Goal: Task Accomplishment & Management: Complete application form

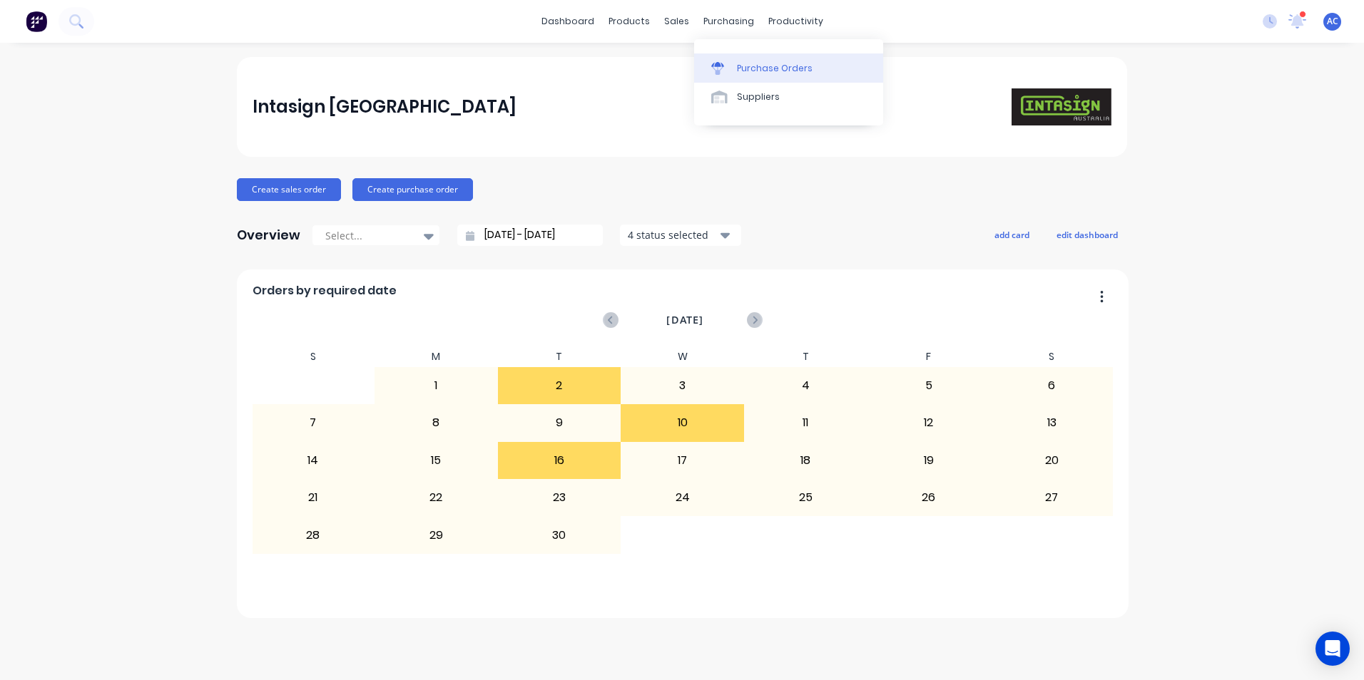
click at [749, 61] on link "Purchase Orders" at bounding box center [788, 67] width 189 height 29
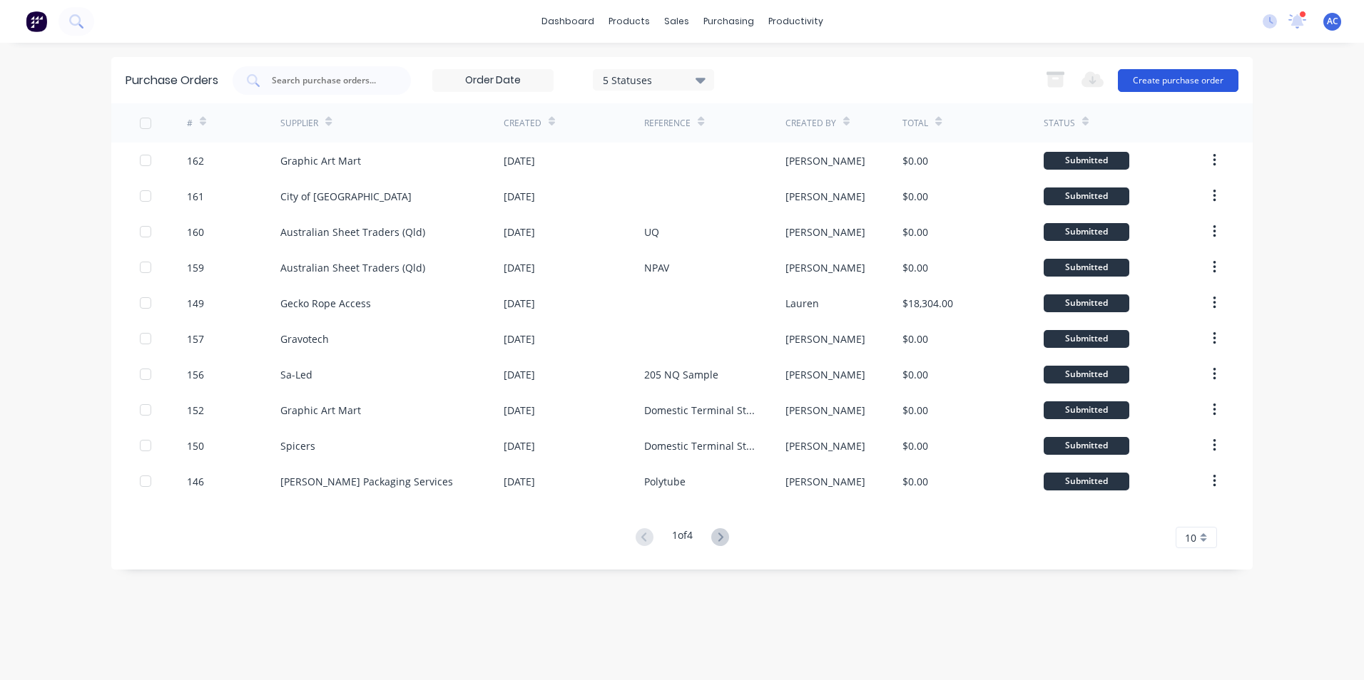
click at [1156, 82] on button "Create purchase order" at bounding box center [1178, 80] width 121 height 23
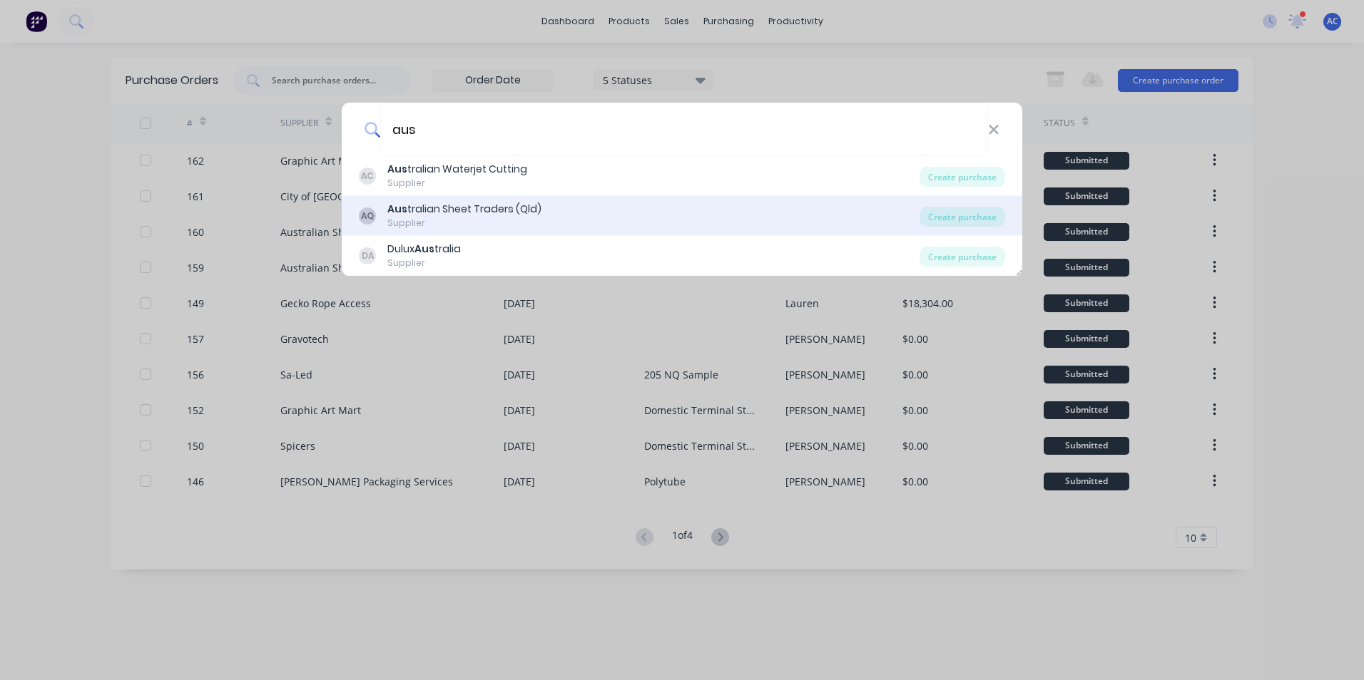
type input "aus"
click at [894, 217] on div "AQ Aus tralian Sheet Traders (Qld) Supplier" at bounding box center [639, 216] width 561 height 28
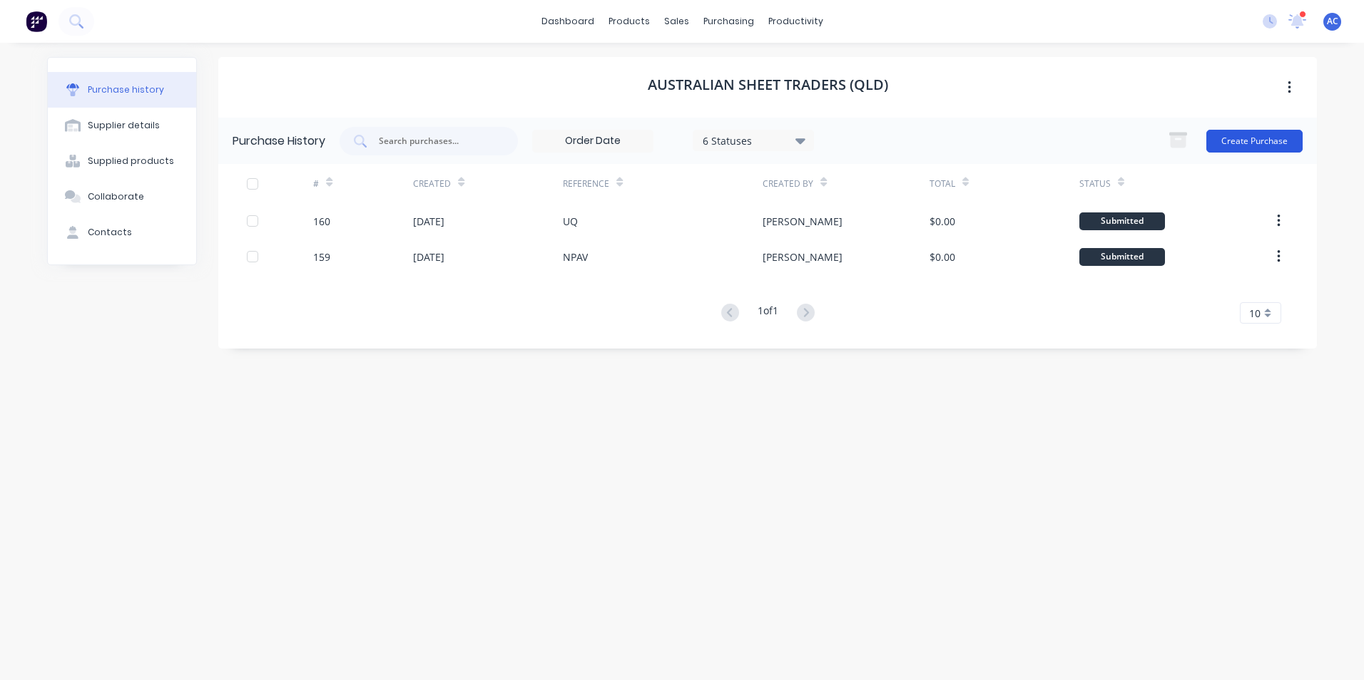
click at [1292, 135] on button "Create Purchase" at bounding box center [1254, 141] width 96 height 23
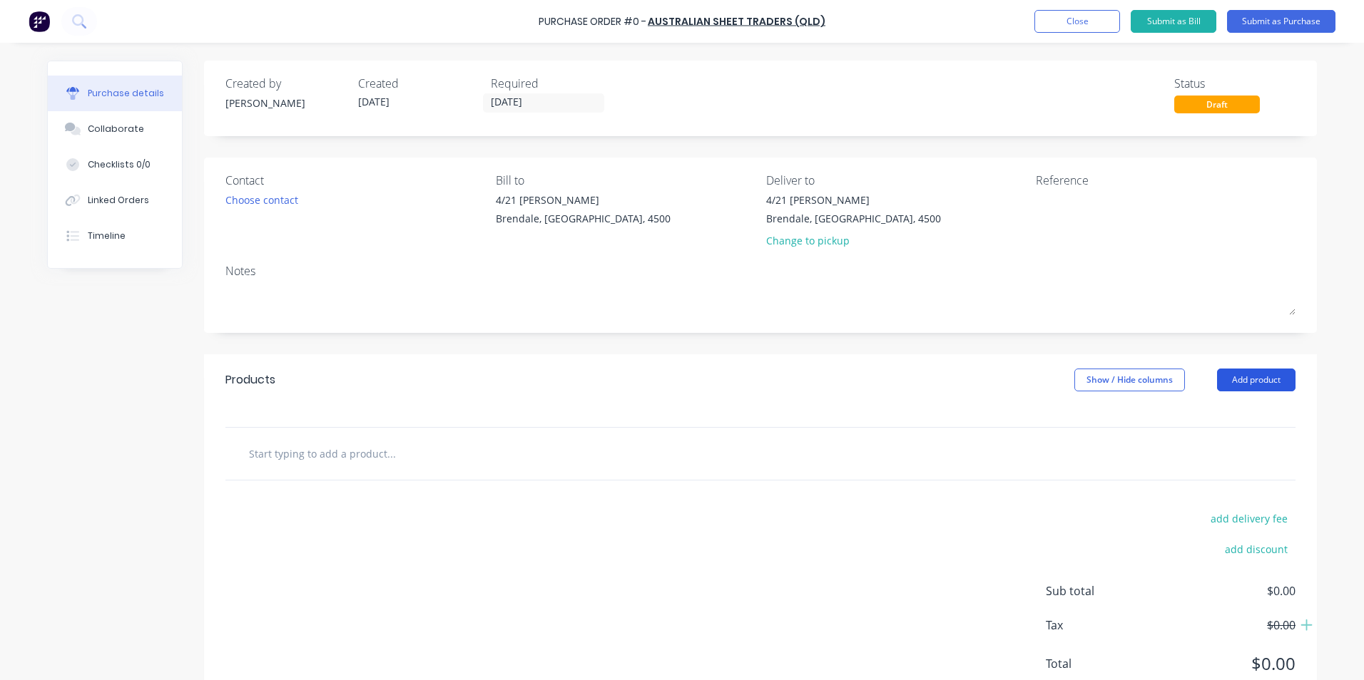
click at [1217, 372] on button "Add product" at bounding box center [1256, 380] width 78 height 23
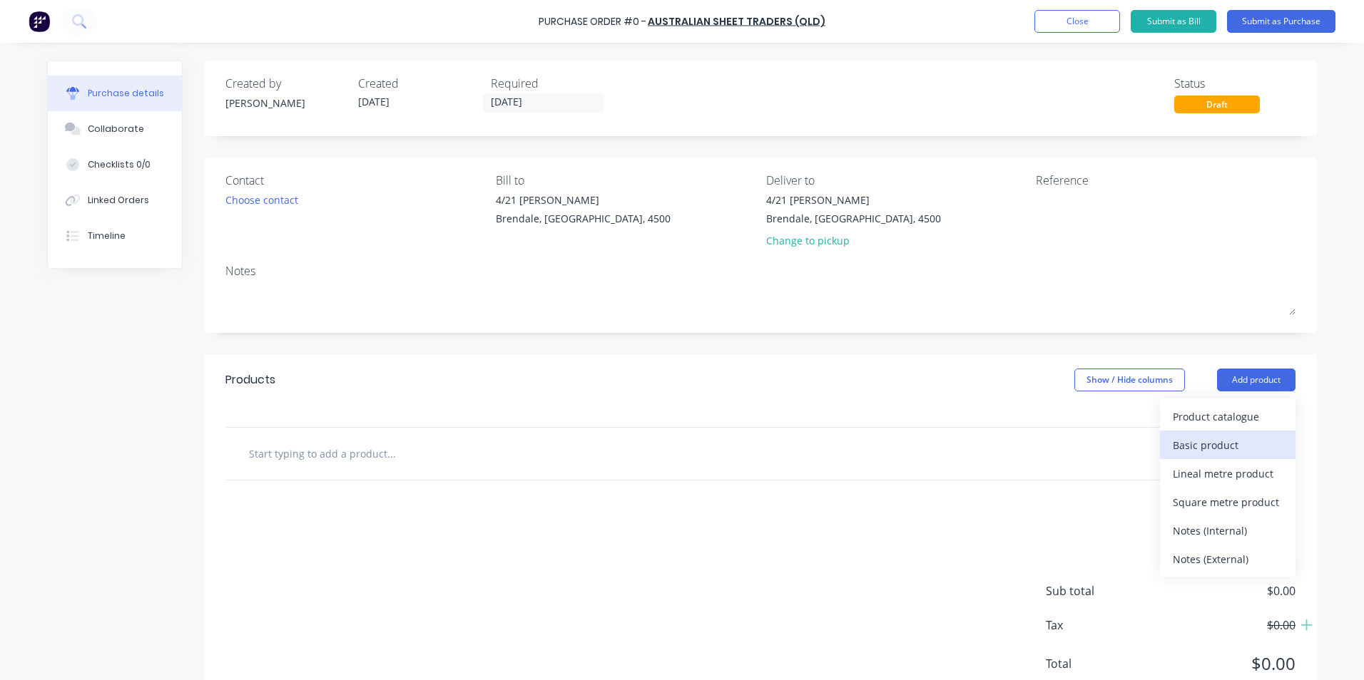
click at [1200, 455] on div "Basic product" at bounding box center [1228, 445] width 110 height 21
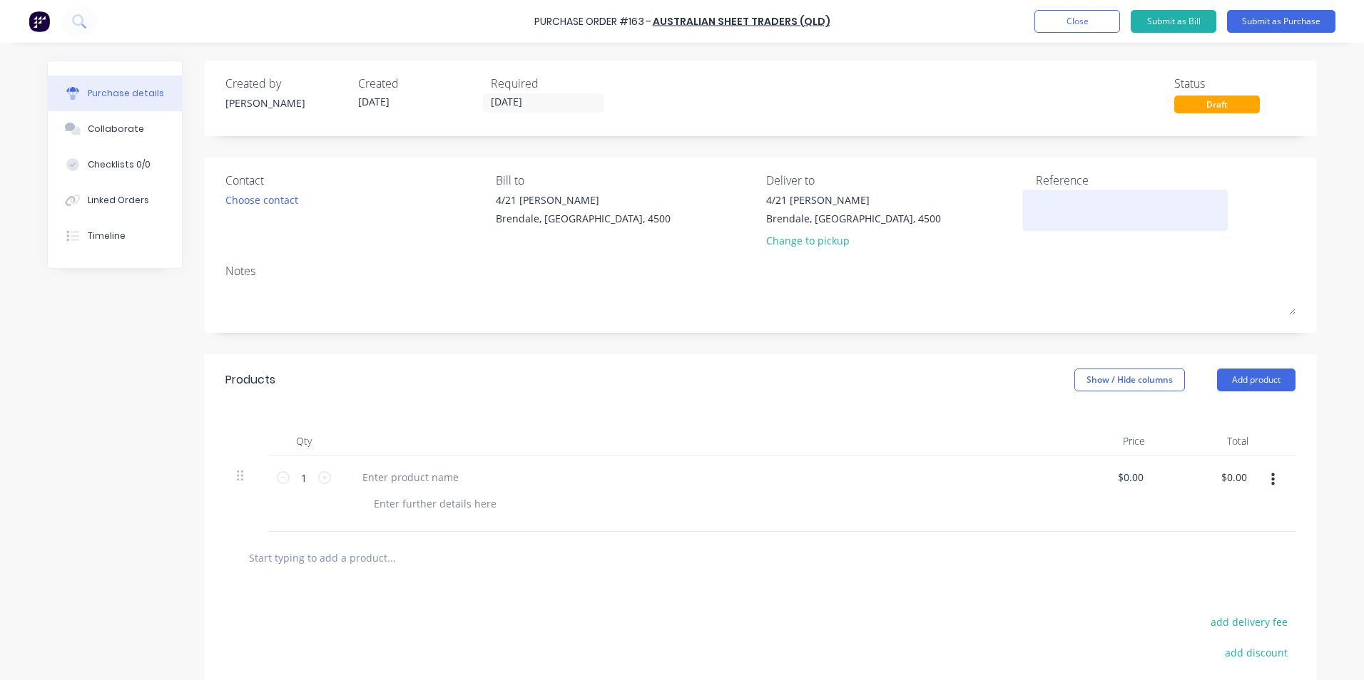
click at [1081, 216] on textarea at bounding box center [1125, 209] width 178 height 32
type textarea "ARUP"
click at [410, 491] on div at bounding box center [696, 494] width 713 height 76
click at [413, 481] on div at bounding box center [410, 477] width 119 height 21
click at [318, 472] on icon at bounding box center [324, 477] width 13 height 13
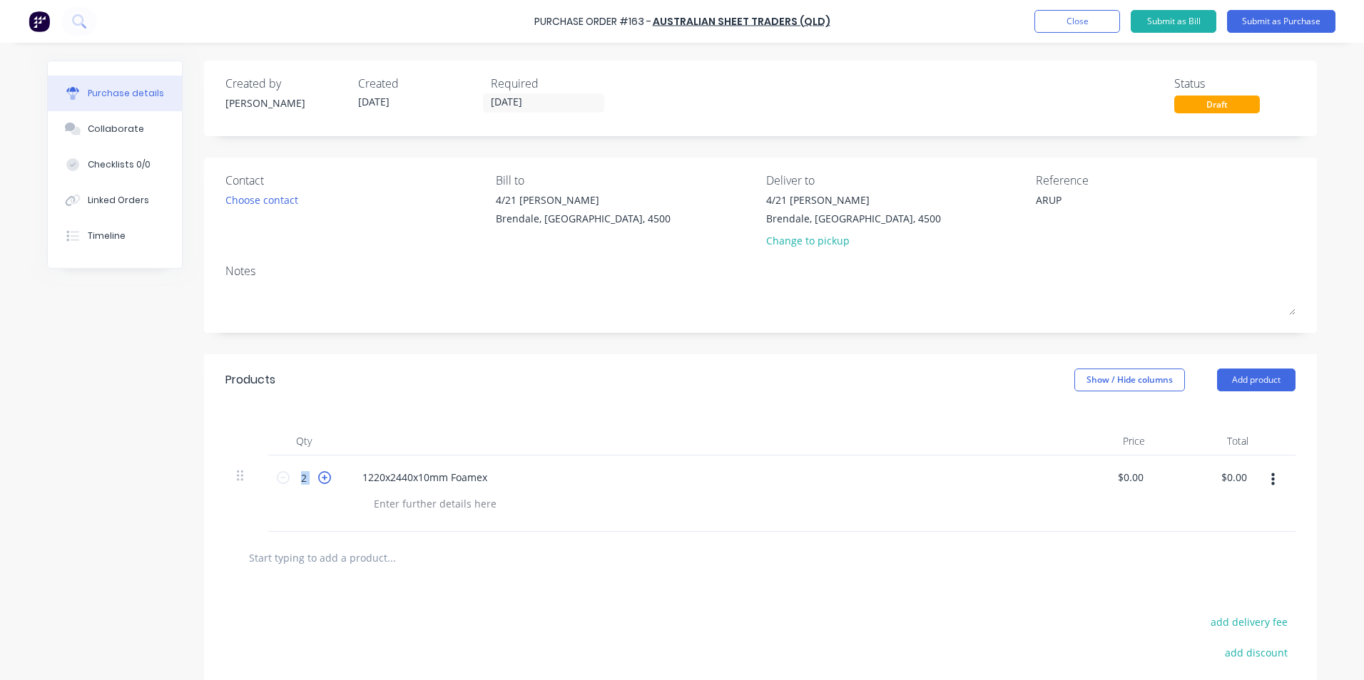
click at [318, 472] on icon at bounding box center [324, 477] width 13 height 13
type input "3"
click at [1255, 382] on button "Add product" at bounding box center [1256, 380] width 78 height 23
click at [1267, 25] on button "Submit as Purchase" at bounding box center [1281, 21] width 108 height 23
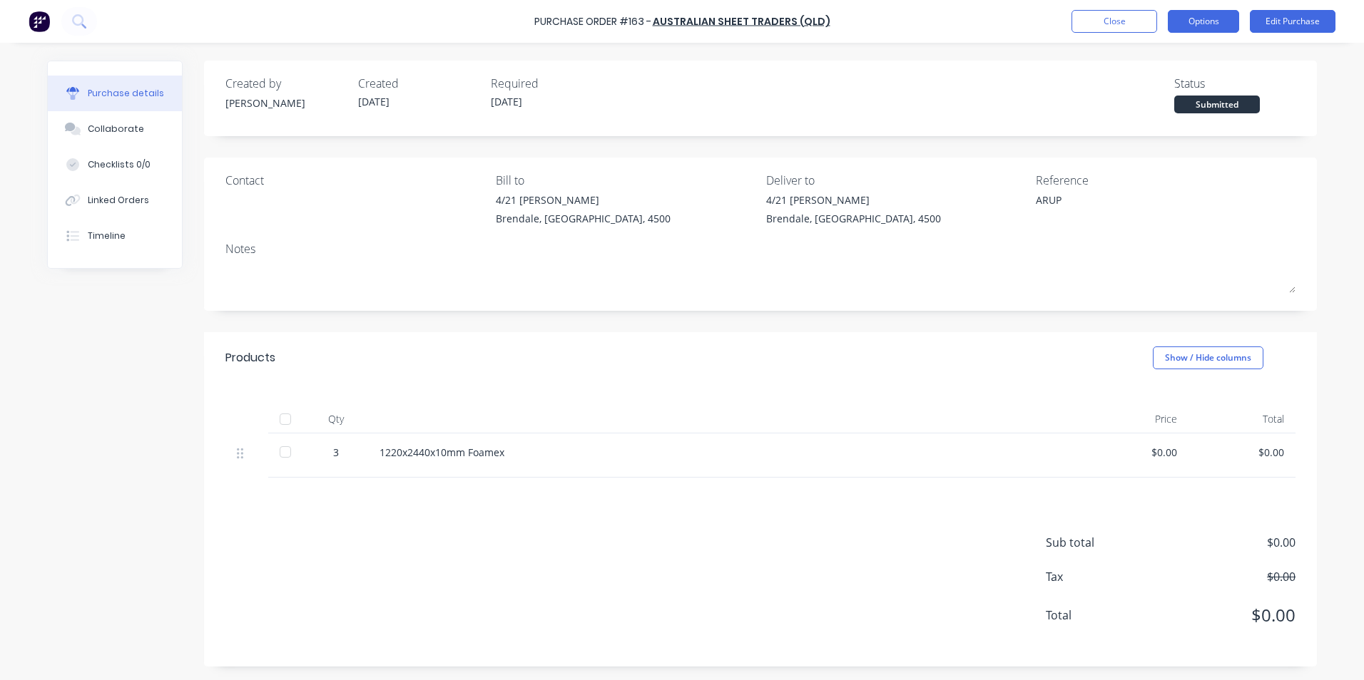
click at [1220, 31] on button "Options" at bounding box center [1203, 21] width 71 height 23
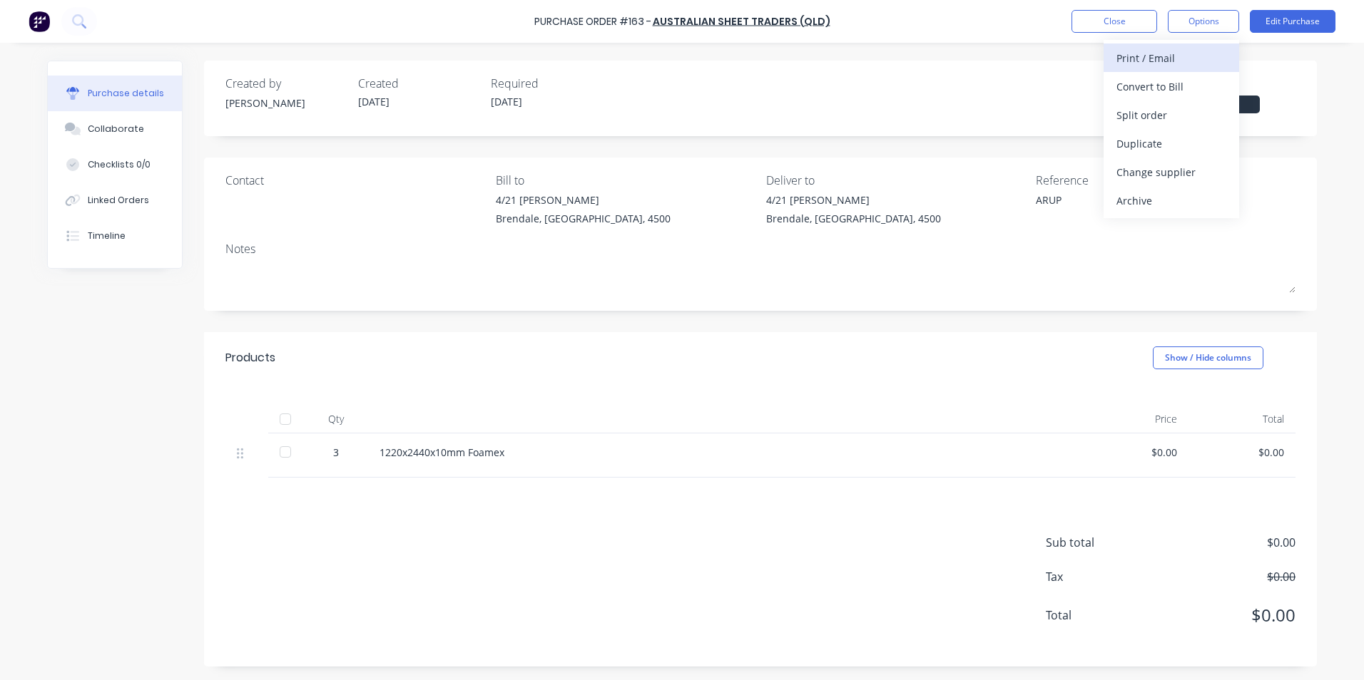
click at [1185, 58] on div "Print / Email" at bounding box center [1171, 58] width 110 height 21
click at [1167, 105] on div "Without pricing" at bounding box center [1171, 115] width 110 height 21
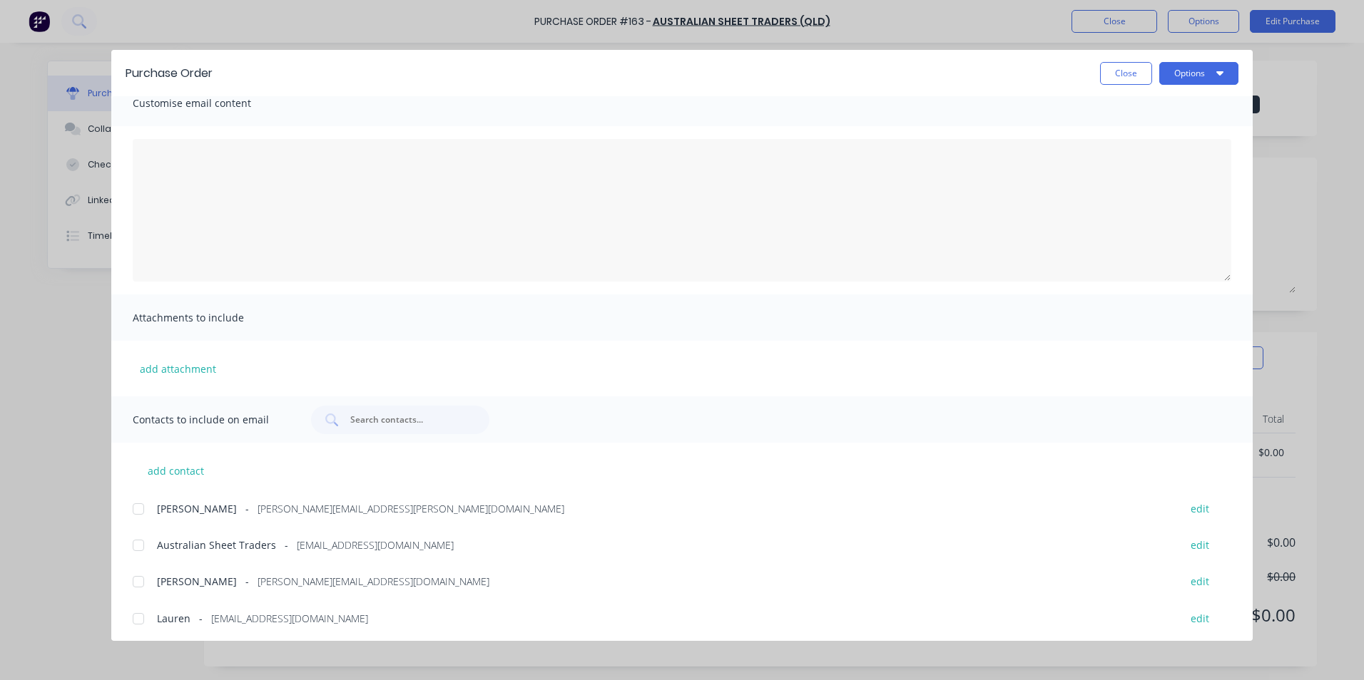
scroll to position [21, 0]
click at [252, 547] on span "Australian Sheet Traders" at bounding box center [216, 541] width 119 height 15
click at [143, 508] on div at bounding box center [138, 505] width 29 height 29
click at [1224, 74] on button "Options" at bounding box center [1198, 73] width 79 height 23
click at [1185, 160] on div "Email" at bounding box center [1171, 166] width 110 height 21
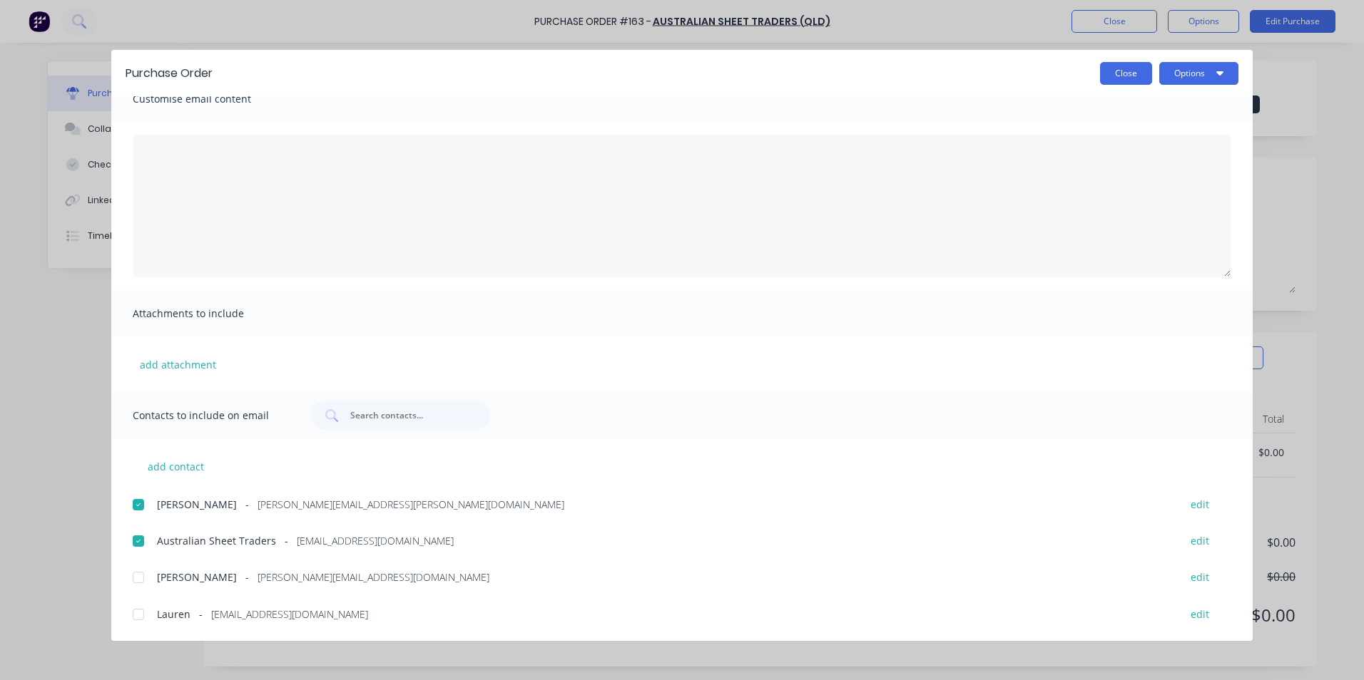
click at [1108, 73] on button "Close" at bounding box center [1126, 73] width 52 height 23
